Goal: Transaction & Acquisition: Purchase product/service

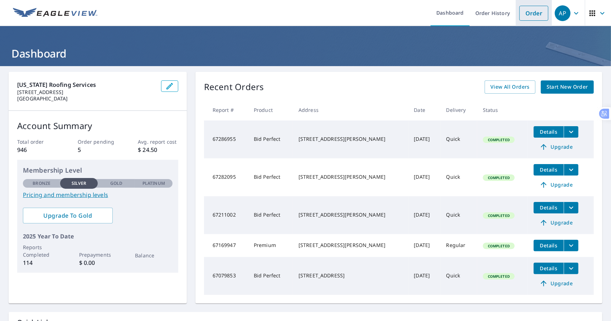
click at [532, 13] on link "Order" at bounding box center [533, 13] width 29 height 15
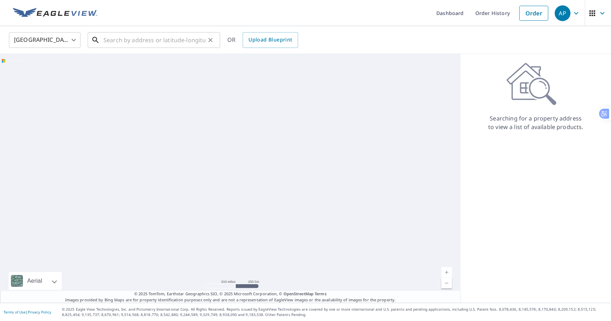
click at [135, 43] on input "text" at bounding box center [154, 40] width 102 height 20
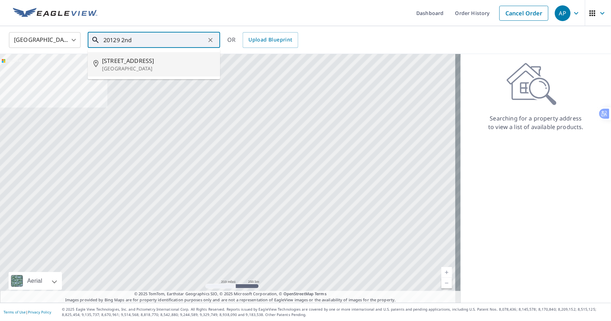
click at [141, 65] on p "[GEOGRAPHIC_DATA]" at bounding box center [158, 68] width 112 height 7
type input "[STREET_ADDRESS]"
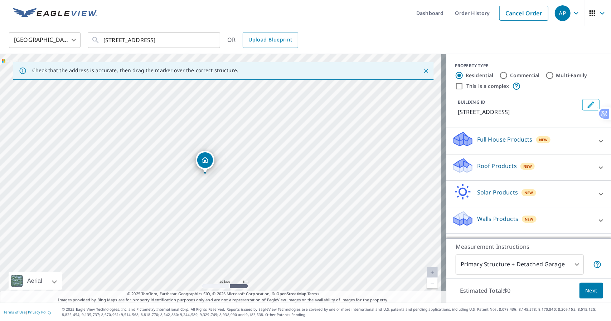
drag, startPoint x: 209, startPoint y: 185, endPoint x: 215, endPoint y: 183, distance: 6.5
click at [215, 183] on div "[STREET_ADDRESS]" at bounding box center [223, 178] width 446 height 249
click at [481, 164] on p "Roof Products" at bounding box center [497, 166] width 40 height 9
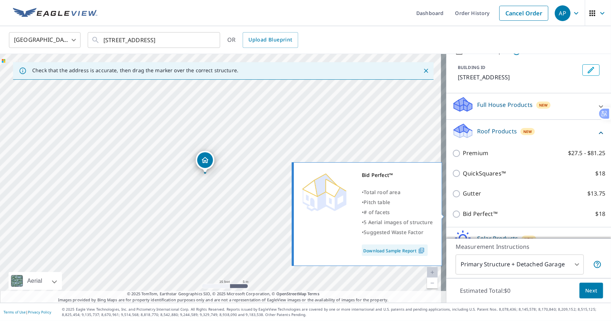
click at [476, 213] on p "Bid Perfect™" at bounding box center [480, 214] width 35 height 9
click at [463, 213] on input "Bid Perfect™ $18" at bounding box center [457, 214] width 11 height 9
checkbox input "true"
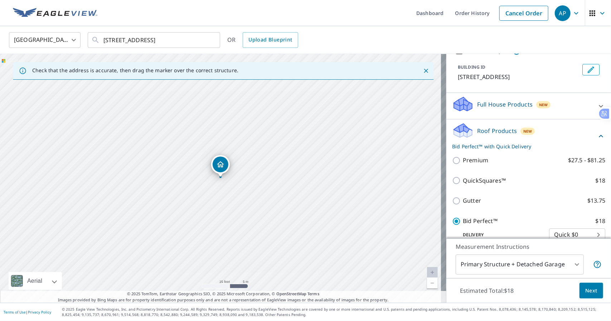
scroll to position [35, 0]
click at [586, 286] on button "Next" at bounding box center [591, 291] width 24 height 16
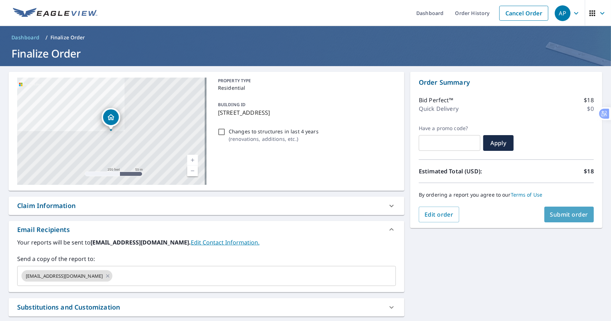
click at [572, 214] on span "Submit order" at bounding box center [569, 215] width 38 height 8
